Goal: Task Accomplishment & Management: Manage account settings

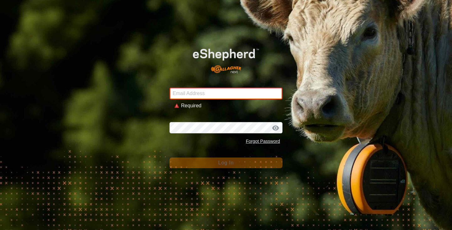
type input "[PERSON_NAME][EMAIL_ADDRESS][DOMAIN_NAME]"
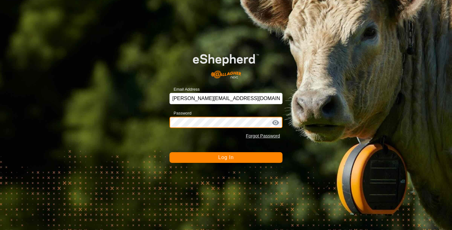
click at [226, 157] on button "Log In" at bounding box center [226, 157] width 113 height 11
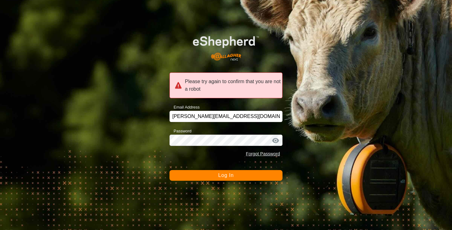
click at [241, 175] on button "Log In" at bounding box center [226, 175] width 113 height 11
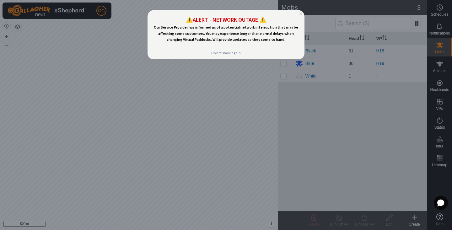
click at [296, 94] on div at bounding box center [226, 115] width 452 height 230
click at [236, 52] on div "Do not show again" at bounding box center [226, 53] width 30 height 5
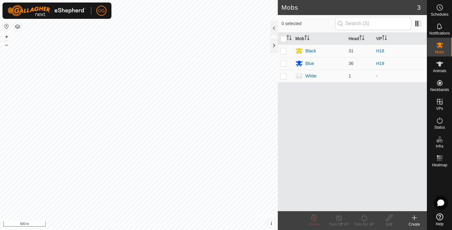
click at [320, 166] on div "Mob Head VP Black 31 H18 Blue 36 H19 White 1 -" at bounding box center [352, 122] width 149 height 179
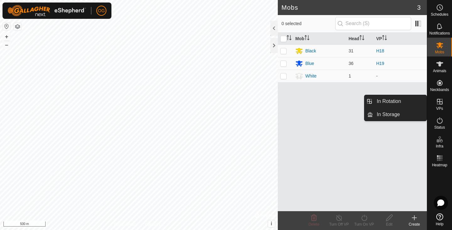
click at [441, 101] on icon at bounding box center [440, 102] width 6 height 6
click at [413, 103] on link "In Rotation" at bounding box center [400, 101] width 54 height 13
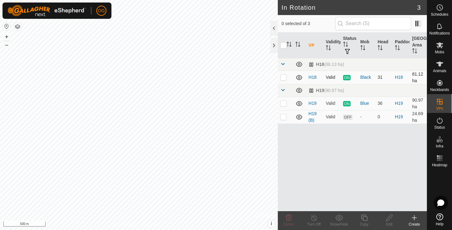
click at [284, 79] on p-checkbox at bounding box center [283, 77] width 6 height 5
checkbox input "true"
click at [313, 218] on icon at bounding box center [314, 218] width 8 height 8
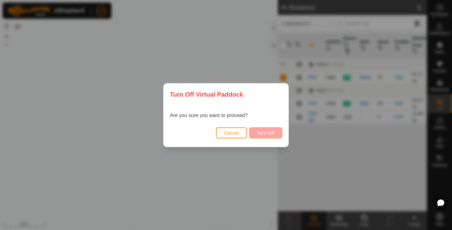
click at [269, 133] on span "Turn Off" at bounding box center [265, 133] width 17 height 5
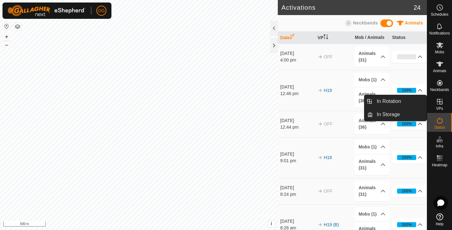
click at [440, 106] on es-virtualpaddocks-svg-icon at bounding box center [439, 102] width 11 height 10
click at [421, 106] on link "In Rotation" at bounding box center [400, 101] width 54 height 13
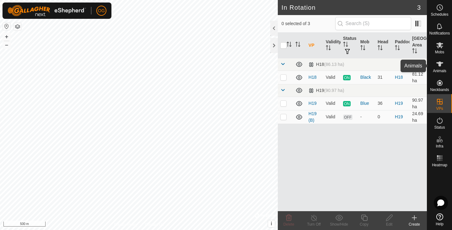
click at [445, 68] on es-animals-svg-icon at bounding box center [439, 64] width 11 height 10
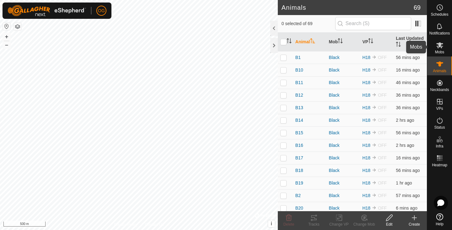
click at [442, 52] on span "Mobs" at bounding box center [439, 52] width 9 height 4
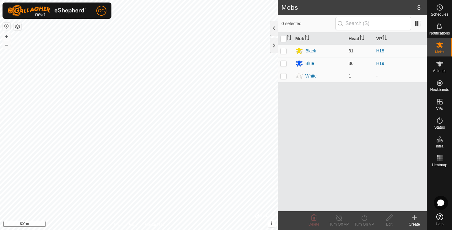
click at [285, 52] on p-checkbox at bounding box center [283, 50] width 6 height 5
checkbox input "true"
click at [444, 69] on span "Animals" at bounding box center [440, 71] width 14 height 4
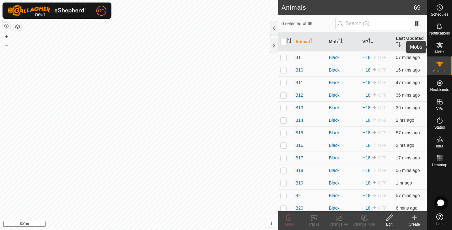
click at [439, 44] on icon at bounding box center [440, 45] width 7 height 6
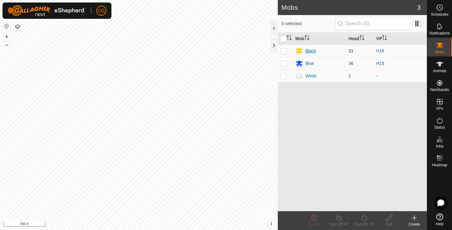
click at [312, 52] on div "Black" at bounding box center [311, 51] width 11 height 7
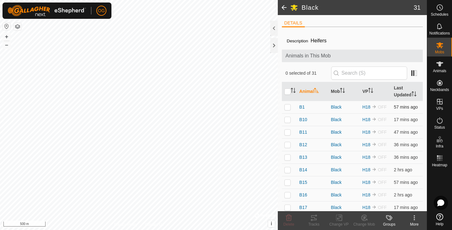
click at [288, 108] on p-checkbox at bounding box center [288, 107] width 6 height 5
checkbox input "true"
click at [415, 219] on icon at bounding box center [415, 218] width 8 height 8
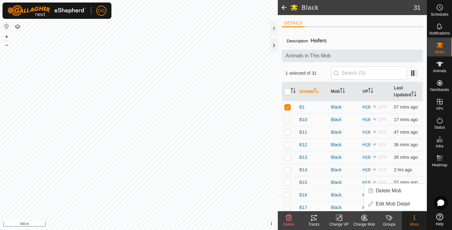
click at [415, 219] on icon at bounding box center [415, 218] width 8 height 8
click at [290, 119] on p-checkbox at bounding box center [288, 119] width 6 height 5
checkbox input "true"
click at [287, 132] on p-checkbox at bounding box center [288, 132] width 6 height 5
checkbox input "true"
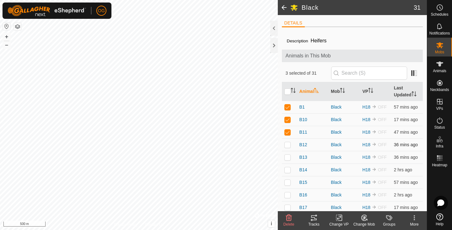
click at [288, 143] on p-checkbox at bounding box center [288, 144] width 6 height 5
checkbox input "true"
click at [287, 156] on p-checkbox at bounding box center [288, 157] width 6 height 5
checkbox input "true"
click at [286, 171] on p-checkbox at bounding box center [288, 169] width 6 height 5
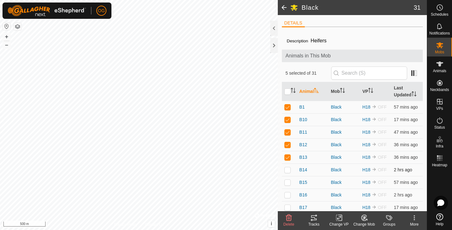
checkbox input "true"
click at [441, 46] on icon at bounding box center [440, 45] width 8 height 8
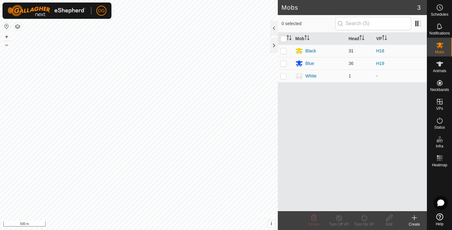
click at [285, 52] on p-checkbox at bounding box center [283, 50] width 6 height 5
checkbox input "true"
click at [310, 50] on div "Black" at bounding box center [311, 51] width 11 height 7
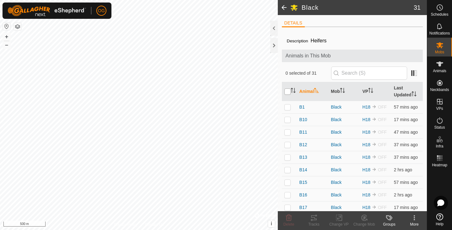
click at [287, 94] on input "checkbox" at bounding box center [288, 92] width 6 height 6
checkbox input "true"
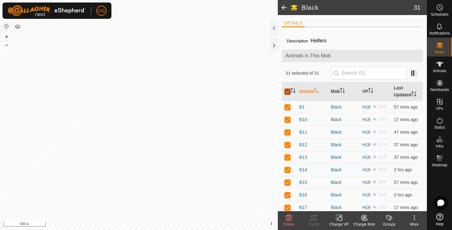
checkbox input "true"
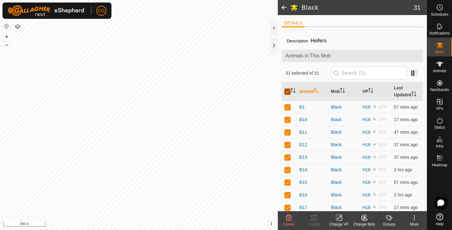
checkbox input "true"
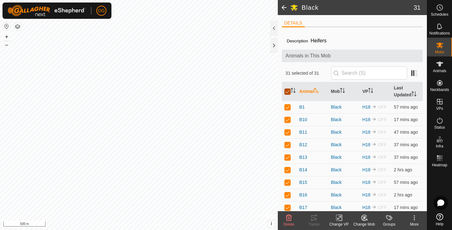
checkbox input "true"
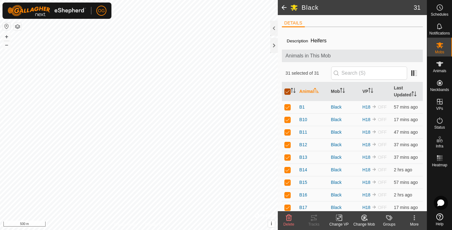
checkbox input "true"
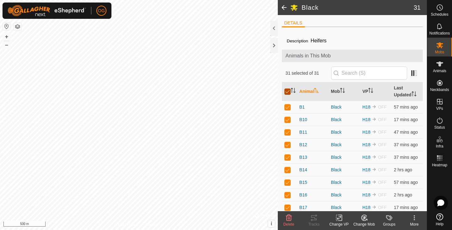
checkbox input "true"
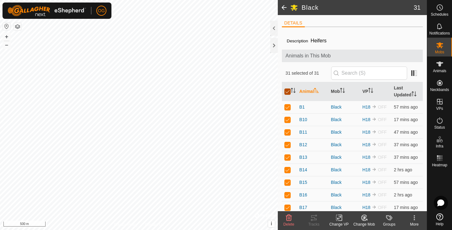
checkbox input "true"
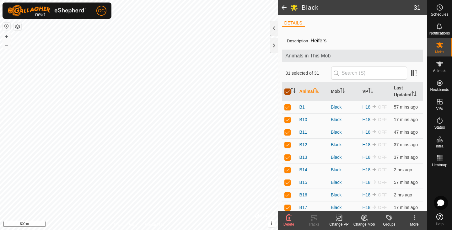
checkbox input "true"
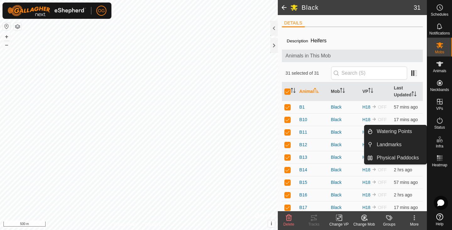
click at [339, 219] on icon at bounding box center [339, 218] width 4 height 4
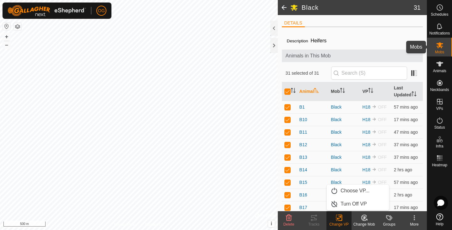
click at [442, 44] on icon at bounding box center [440, 45] width 7 height 6
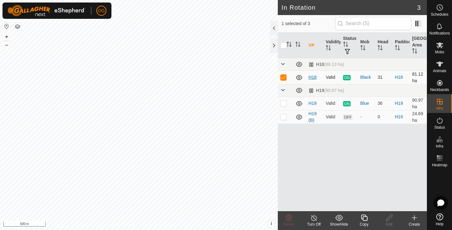
click at [313, 79] on link "H18" at bounding box center [313, 77] width 8 height 5
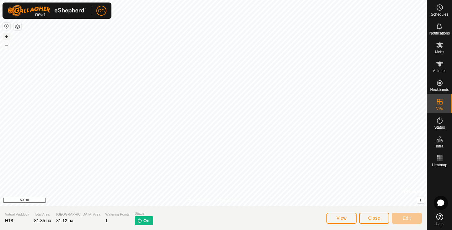
click at [8, 36] on button "+" at bounding box center [7, 37] width 8 height 8
click at [7, 45] on button "–" at bounding box center [7, 45] width 8 height 8
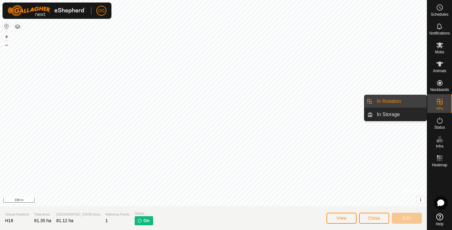
click at [414, 101] on link "In Rotation" at bounding box center [400, 101] width 54 height 13
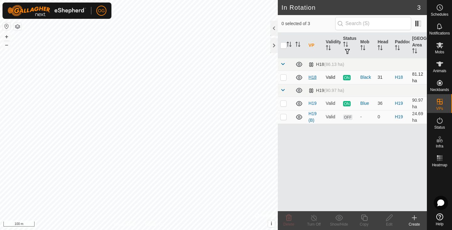
click at [311, 77] on link "H18" at bounding box center [313, 77] width 8 height 5
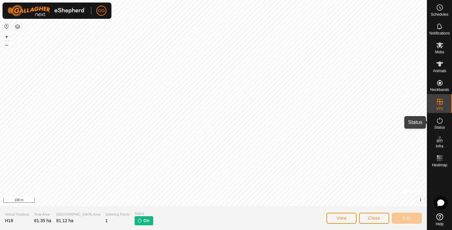
click at [441, 126] on span "Status" at bounding box center [439, 128] width 11 height 4
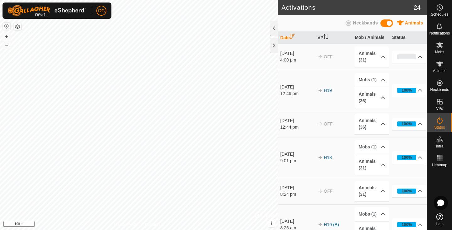
click at [422, 56] on p-accordion-header "0%" at bounding box center [409, 57] width 34 height 13
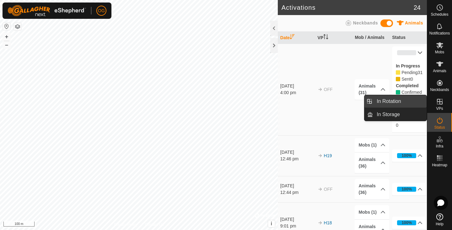
click at [421, 103] on link "In Rotation" at bounding box center [400, 101] width 54 height 13
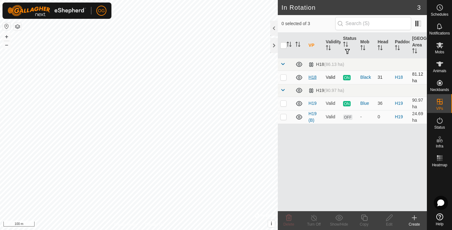
click at [311, 78] on link "H18" at bounding box center [313, 77] width 8 height 5
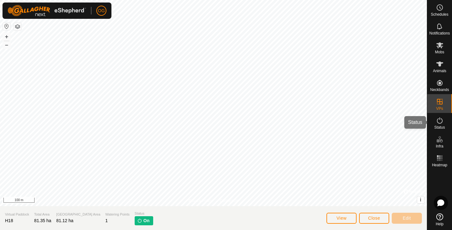
click at [437, 119] on icon at bounding box center [440, 121] width 8 height 8
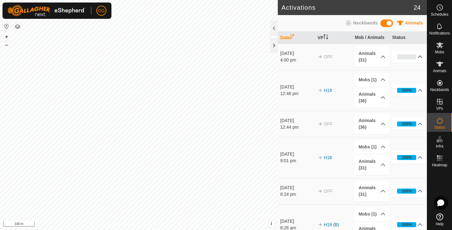
click at [420, 56] on p-accordion-header "0%" at bounding box center [409, 57] width 34 height 13
click at [419, 55] on p-accordion-header "12%" at bounding box center [409, 57] width 34 height 13
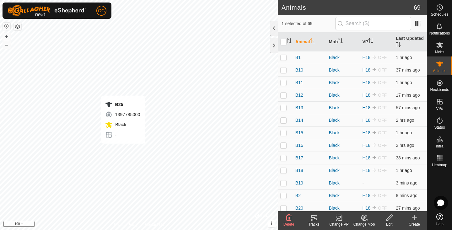
click at [422, 170] on td "1 hr ago" at bounding box center [410, 170] width 34 height 13
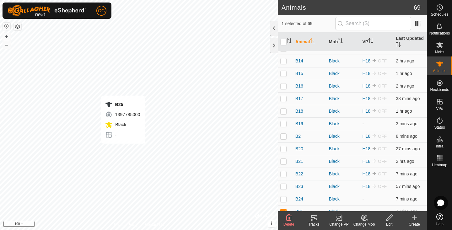
scroll to position [74, 0]
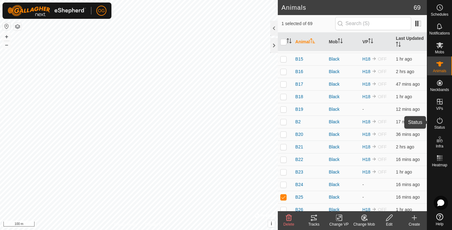
click at [441, 119] on icon at bounding box center [440, 121] width 8 height 8
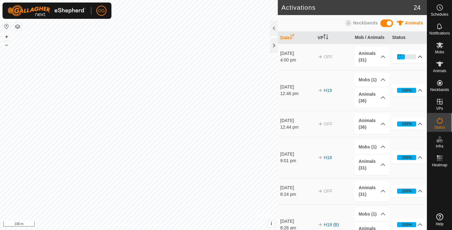
click at [422, 57] on p-accordion-header "41%" at bounding box center [409, 57] width 34 height 13
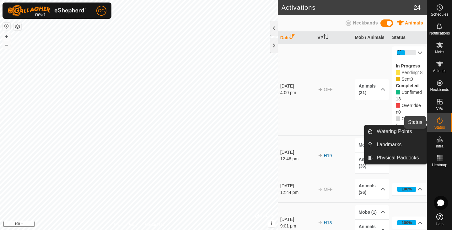
click at [446, 121] on div "Status" at bounding box center [439, 122] width 25 height 19
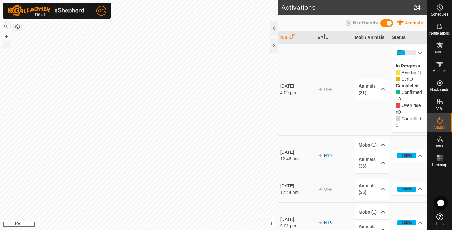
click at [7, 44] on button "–" at bounding box center [7, 45] width 8 height 8
click at [446, 120] on div "Status" at bounding box center [439, 122] width 25 height 19
click at [9, 37] on button "+" at bounding box center [7, 37] width 8 height 8
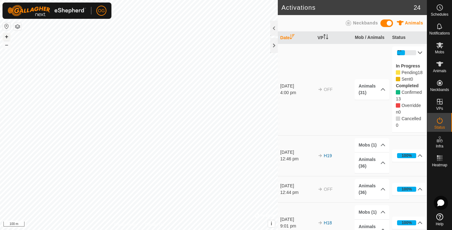
click at [9, 37] on button "+" at bounding box center [7, 37] width 8 height 8
click at [9, 34] on button "+" at bounding box center [7, 37] width 8 height 8
click at [9, 46] on button "–" at bounding box center [7, 45] width 8 height 8
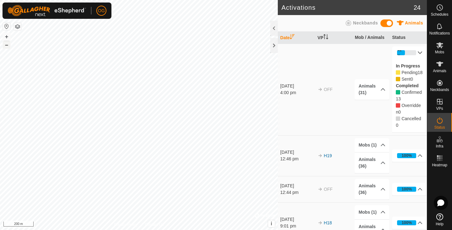
click at [9, 46] on button "–" at bounding box center [7, 45] width 8 height 8
click at [8, 28] on button "button" at bounding box center [7, 27] width 8 height 8
click at [274, 32] on div at bounding box center [274, 28] width 8 height 15
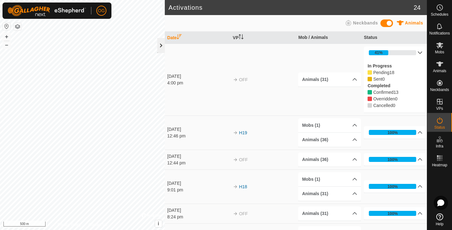
click at [164, 44] on div at bounding box center [161, 45] width 8 height 15
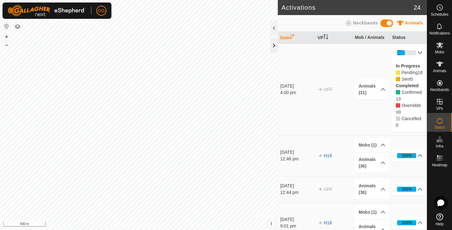
click at [274, 47] on div at bounding box center [274, 45] width 8 height 15
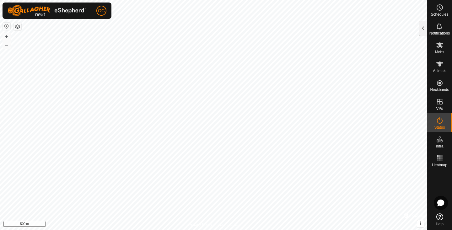
click at [440, 219] on icon at bounding box center [440, 217] width 7 height 7
click at [119, 36] on link "Settings" at bounding box center [130, 37] width 62 height 10
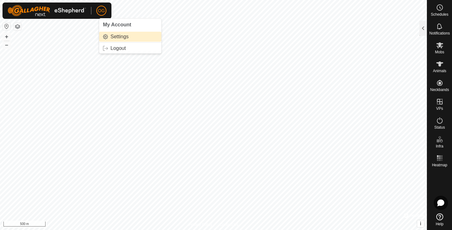
click at [112, 35] on link "Settings" at bounding box center [130, 37] width 62 height 10
click at [104, 12] on span "OG" at bounding box center [101, 11] width 7 height 7
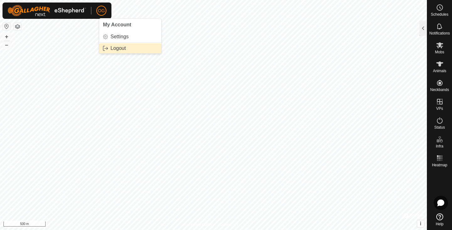
click at [114, 48] on link "Logout" at bounding box center [130, 48] width 62 height 10
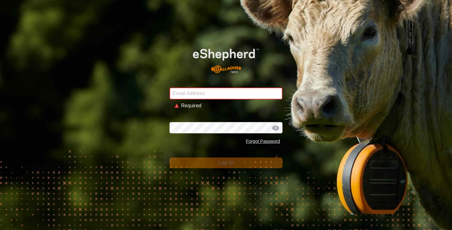
click at [207, 139] on div "Forgot Password" at bounding box center [226, 142] width 113 height 12
click at [211, 92] on input "Email Address" at bounding box center [226, 94] width 113 height 12
type input "[PERSON_NAME][EMAIL_ADDRESS][DOMAIN_NAME]"
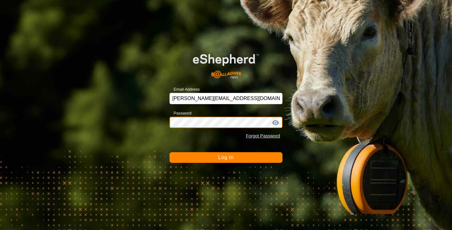
click at [226, 157] on button "Log In" at bounding box center [226, 157] width 113 height 11
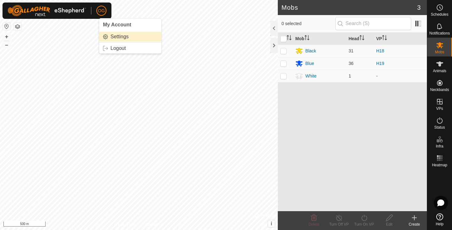
click at [114, 37] on link "Settings" at bounding box center [130, 37] width 62 height 10
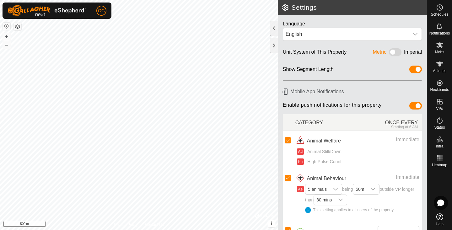
click at [345, 17] on div "Language English" at bounding box center [352, 29] width 149 height 28
click at [68, 10] on img at bounding box center [47, 10] width 79 height 11
click at [27, 10] on img at bounding box center [47, 10] width 79 height 11
click at [102, 11] on span "OG" at bounding box center [101, 11] width 7 height 7
click at [112, 26] on span "My Account" at bounding box center [117, 24] width 28 height 5
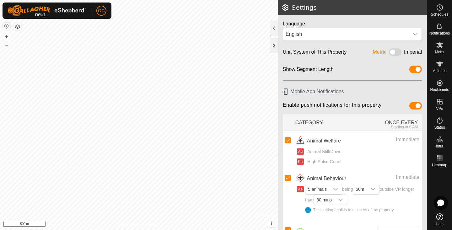
click at [274, 47] on div at bounding box center [274, 45] width 8 height 15
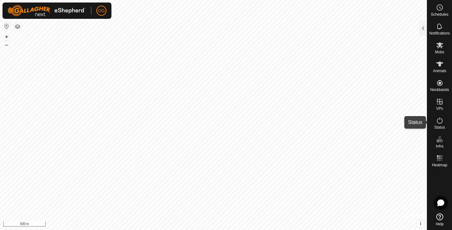
click at [440, 122] on icon at bounding box center [440, 121] width 8 height 8
click at [423, 27] on div at bounding box center [424, 28] width 8 height 15
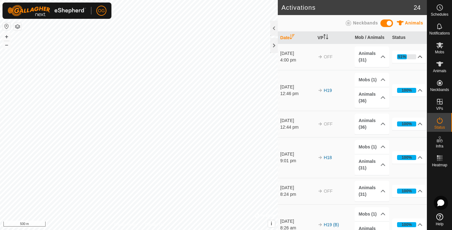
click at [421, 57] on p-accordion-header "51%" at bounding box center [409, 57] width 34 height 13
